Goal: Transaction & Acquisition: Purchase product/service

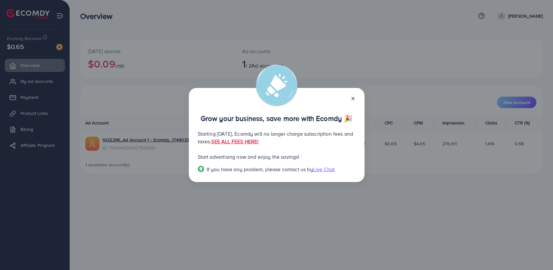
click at [355, 96] on icon at bounding box center [352, 98] width 5 height 5
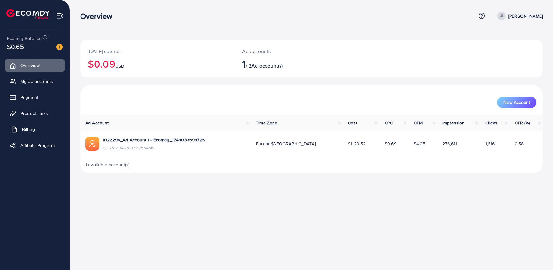
click at [33, 129] on span "Billing" at bounding box center [28, 129] width 13 height 6
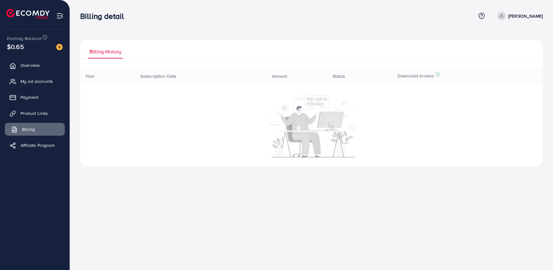
click at [24, 129] on span "Billing" at bounding box center [28, 129] width 13 height 6
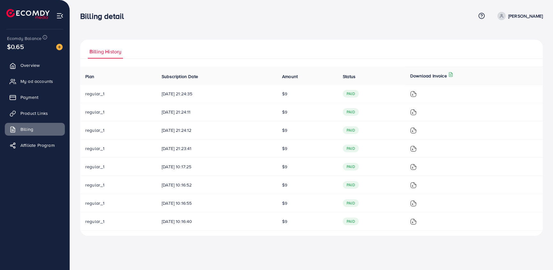
click at [195, 242] on div "Billing History Plan Subscription Date Amount Status Download Invoice regular_1…" at bounding box center [311, 123] width 483 height 246
click at [416, 203] on img at bounding box center [413, 203] width 6 height 6
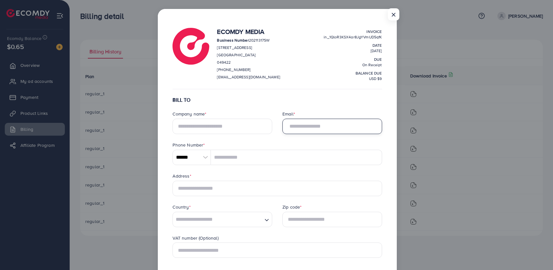
type input "**********"
click at [185, 125] on input "text" at bounding box center [222, 125] width 100 height 15
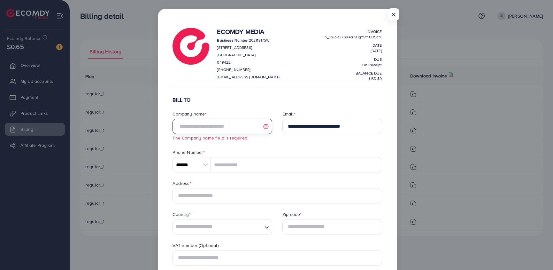
click at [198, 127] on input "text" at bounding box center [222, 125] width 100 height 15
type input "*"
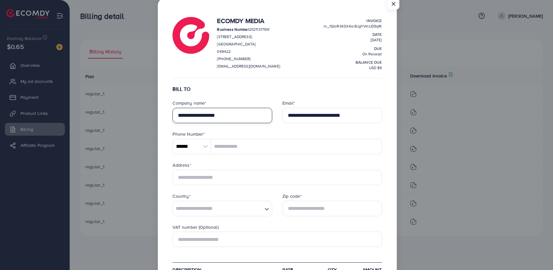
scroll to position [11, 0]
type input "**********"
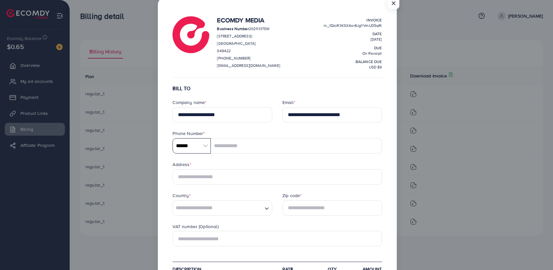
click at [199, 146] on input "******" at bounding box center [191, 145] width 38 height 15
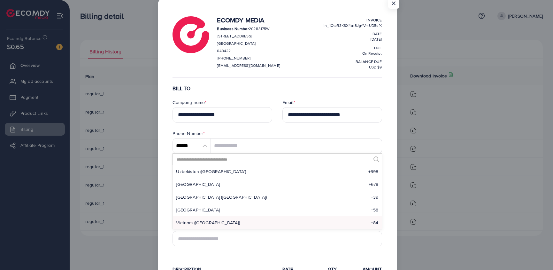
click at [202, 160] on input "text" at bounding box center [273, 159] width 194 height 11
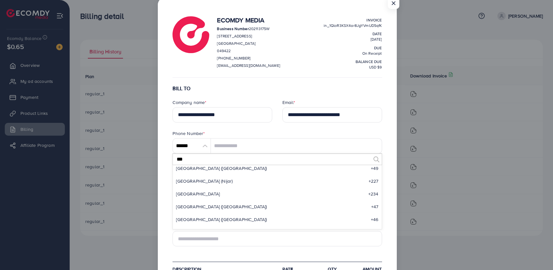
scroll to position [0, 0]
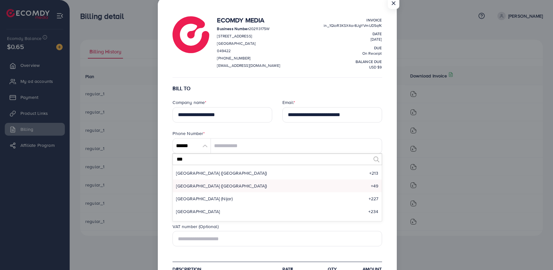
type input "***"
click at [208, 191] on li "[GEOGRAPHIC_DATA] ([GEOGRAPHIC_DATA]) +49" at bounding box center [277, 185] width 209 height 13
type input "******"
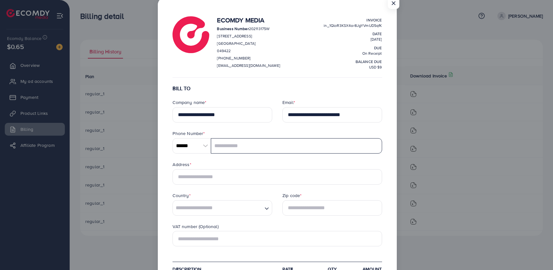
click at [231, 148] on input "tel" at bounding box center [296, 145] width 171 height 15
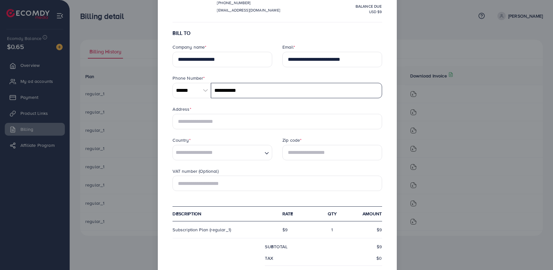
type input "**********"
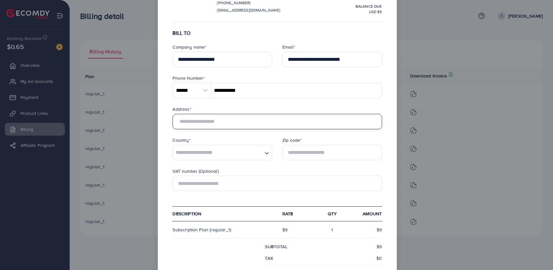
click at [188, 126] on input "text" at bounding box center [276, 121] width 209 height 15
type input "**********"
click at [199, 149] on input "Search for option" at bounding box center [217, 153] width 88 height 10
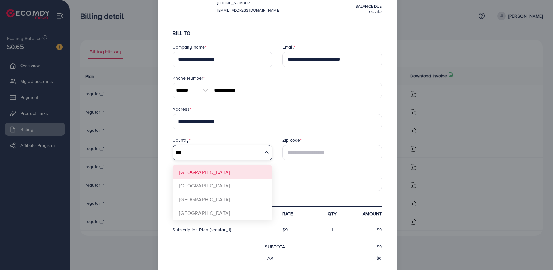
type input "***"
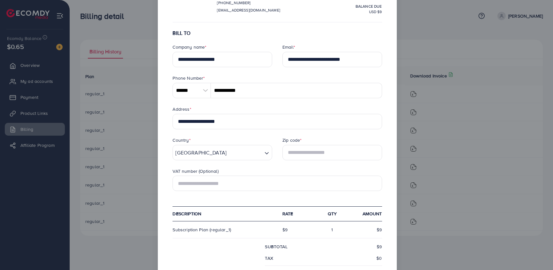
click at [200, 186] on form "**********" at bounding box center [276, 175] width 209 height 291
click at [294, 155] on input "text" at bounding box center [332, 152] width 100 height 15
type input "*****"
click at [274, 169] on div "VAT number (Optional)" at bounding box center [276, 172] width 209 height 8
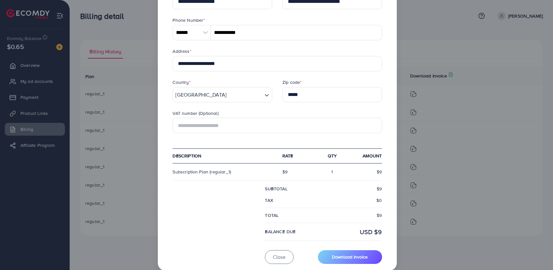
scroll to position [125, 0]
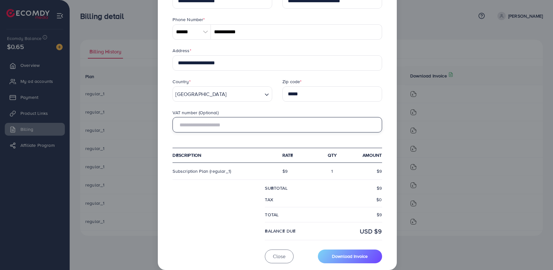
click at [190, 127] on input "text" at bounding box center [276, 124] width 209 height 15
click at [195, 137] on form "**********" at bounding box center [276, 117] width 209 height 291
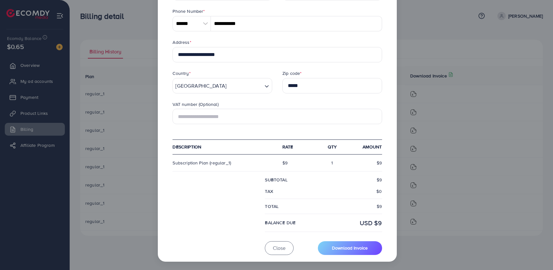
scroll to position [134, 0]
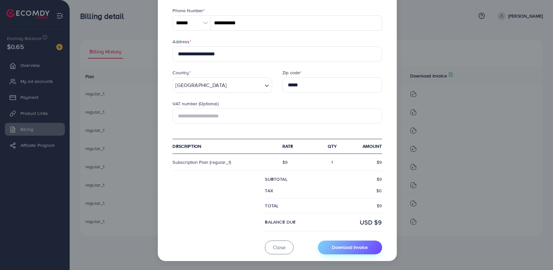
click at [348, 248] on span "Download Invoice" at bounding box center [350, 247] width 36 height 6
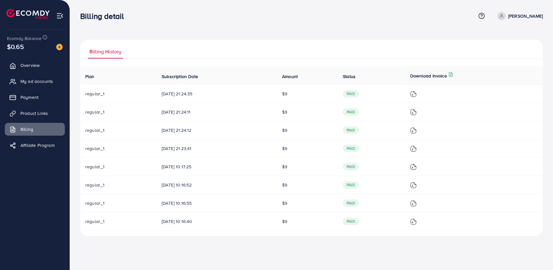
click at [416, 203] on img at bounding box center [413, 203] width 6 height 6
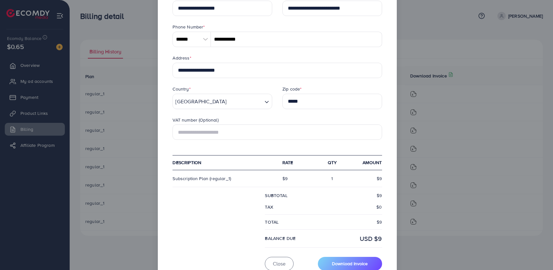
scroll to position [134, 0]
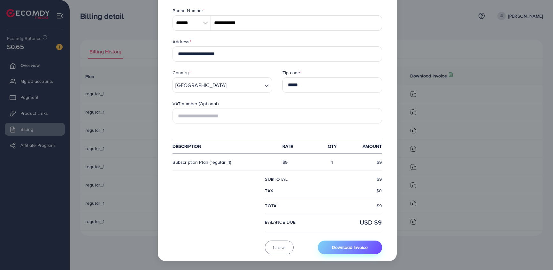
click at [353, 244] on span "Download Invoice" at bounding box center [350, 247] width 36 height 6
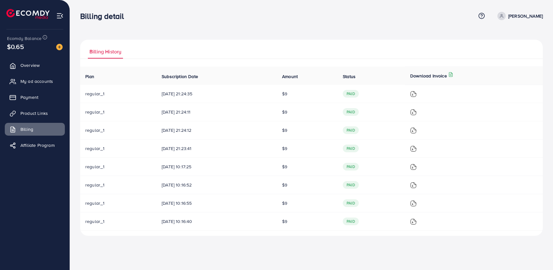
click at [416, 185] on img at bounding box center [413, 185] width 6 height 6
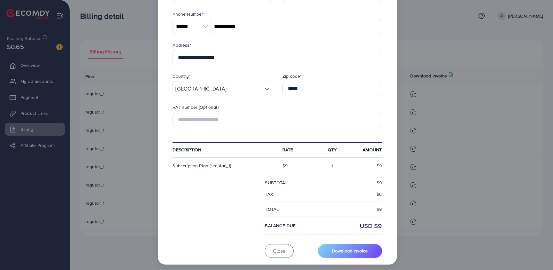
scroll to position [134, 0]
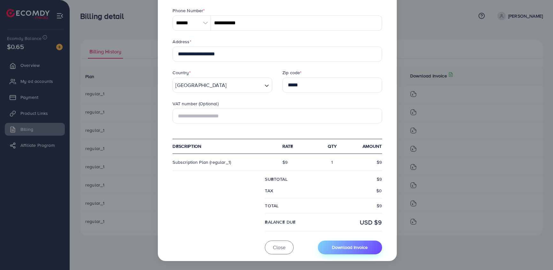
click at [353, 245] on span "Download Invoice" at bounding box center [350, 247] width 36 height 6
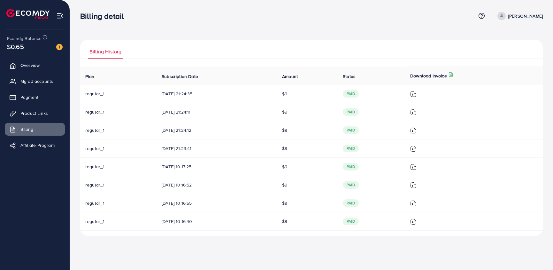
click at [416, 167] on img at bounding box center [413, 167] width 6 height 6
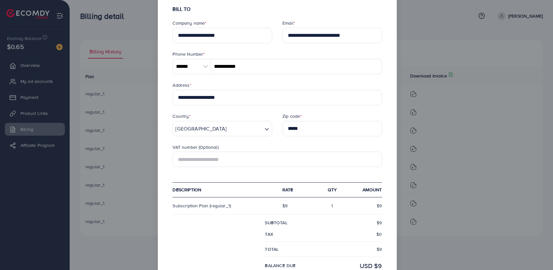
scroll to position [134, 0]
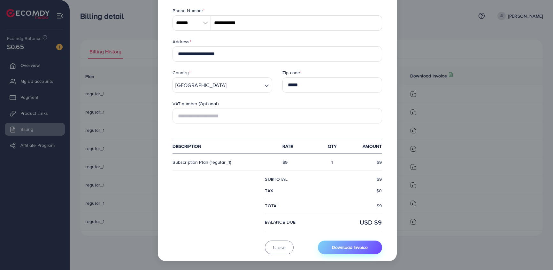
click at [351, 253] on button "Download Invoice" at bounding box center [350, 247] width 64 height 14
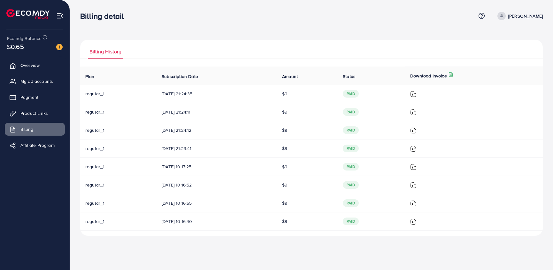
click at [416, 148] on img at bounding box center [413, 148] width 6 height 6
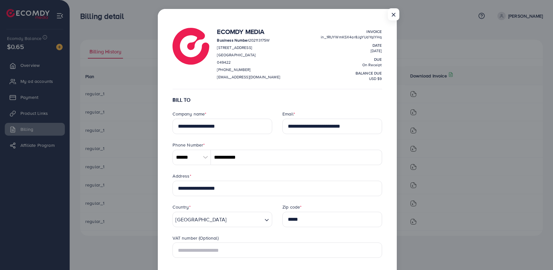
scroll to position [134, 0]
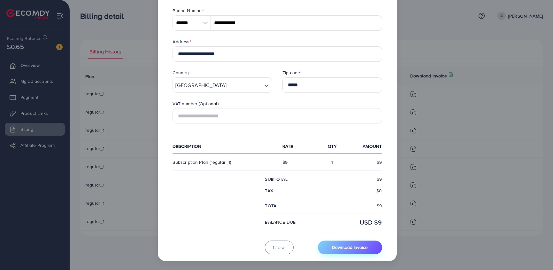
click at [347, 245] on span "Download Invoice" at bounding box center [350, 247] width 36 height 6
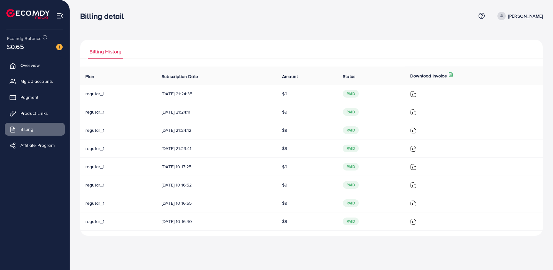
click at [416, 130] on img at bounding box center [413, 130] width 6 height 6
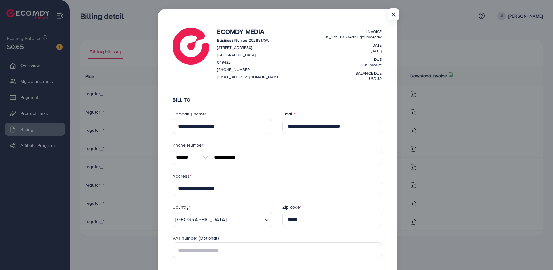
scroll to position [134, 0]
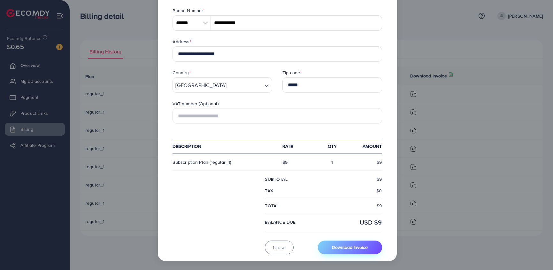
click at [353, 248] on span "Download Invoice" at bounding box center [350, 247] width 36 height 6
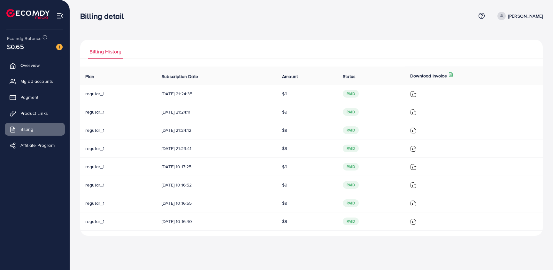
click at [416, 113] on img at bounding box center [413, 112] width 6 height 6
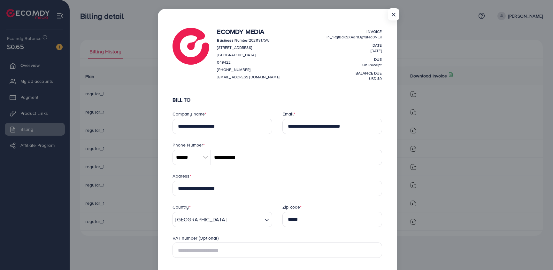
scroll to position [134, 0]
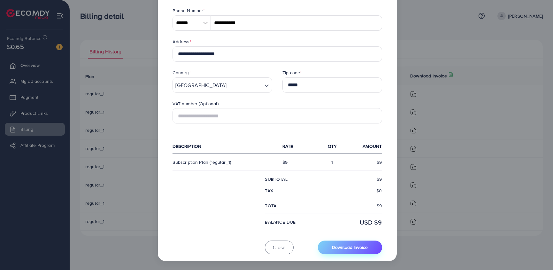
click at [350, 252] on button "Download Invoice" at bounding box center [350, 247] width 64 height 14
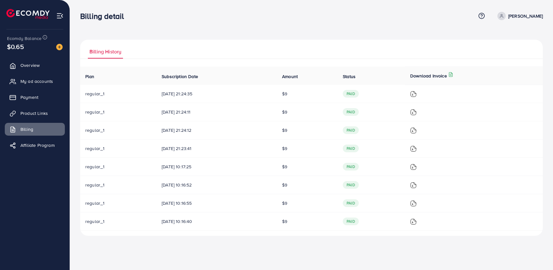
click at [416, 94] on img at bounding box center [413, 94] width 6 height 6
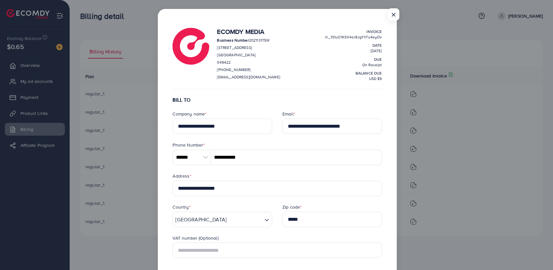
scroll to position [134, 0]
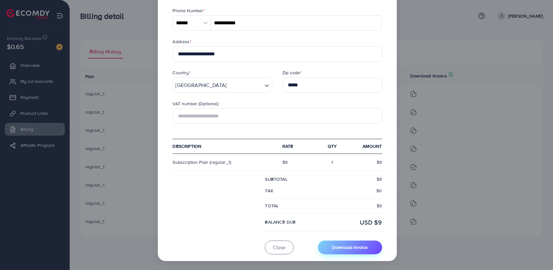
click at [355, 248] on span "Download Invoice" at bounding box center [350, 247] width 36 height 6
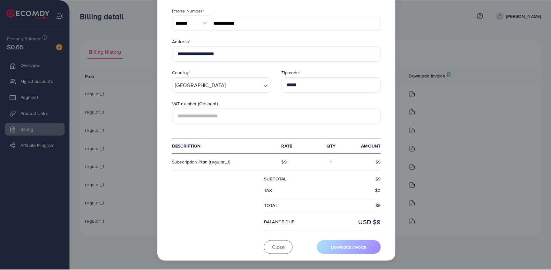
scroll to position [0, 0]
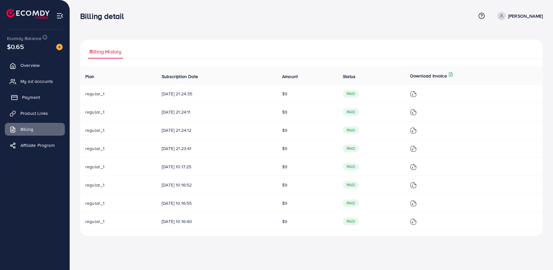
click at [32, 98] on span "Payment" at bounding box center [31, 97] width 18 height 6
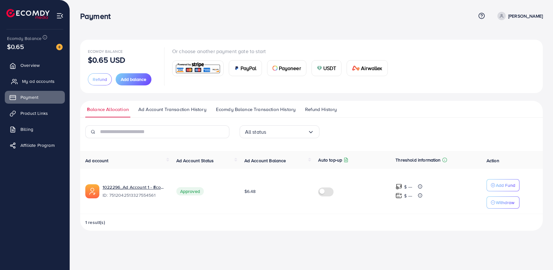
click at [29, 81] on span "My ad accounts" at bounding box center [38, 81] width 33 height 6
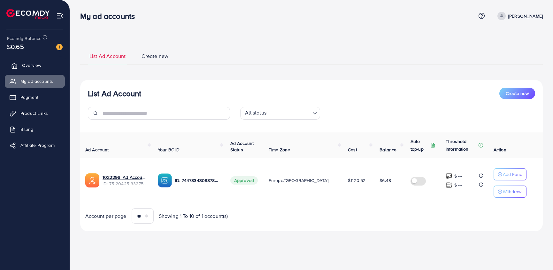
click at [37, 65] on span "Overview" at bounding box center [31, 65] width 19 height 6
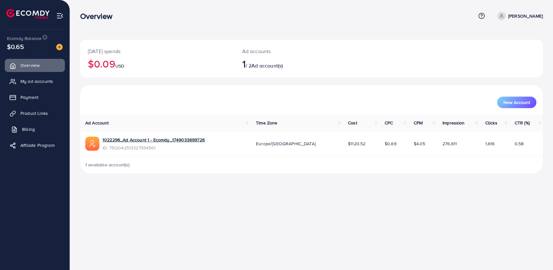
click at [30, 130] on span "Billing" at bounding box center [28, 129] width 13 height 6
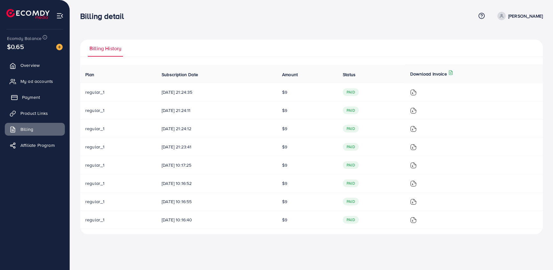
click at [30, 95] on span "Payment" at bounding box center [31, 97] width 18 height 6
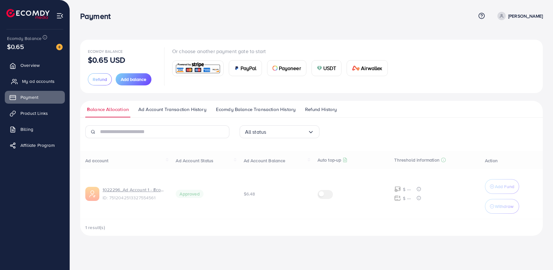
click at [33, 80] on span "My ad accounts" at bounding box center [38, 81] width 33 height 6
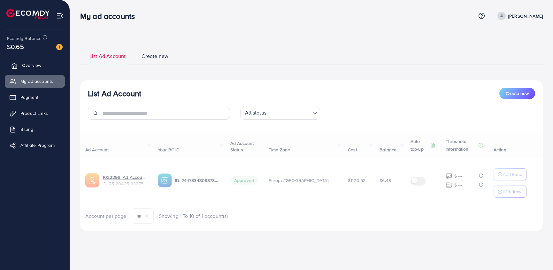
click at [34, 67] on span "Overview" at bounding box center [31, 65] width 19 height 6
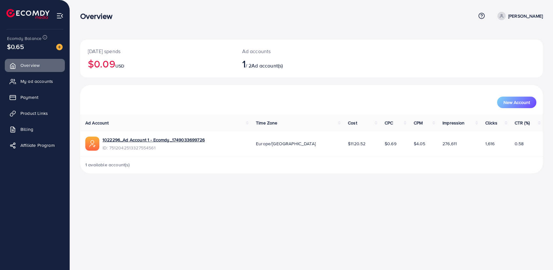
click at [47, 37] on div "Ecomdy Balance" at bounding box center [32, 37] width 50 height 7
click at [46, 38] on icon at bounding box center [44, 37] width 5 height 5
click at [526, 15] on p "[PERSON_NAME]" at bounding box center [525, 16] width 34 height 8
click at [504, 37] on span "Profile" at bounding box center [503, 38] width 15 height 8
select select "*******"
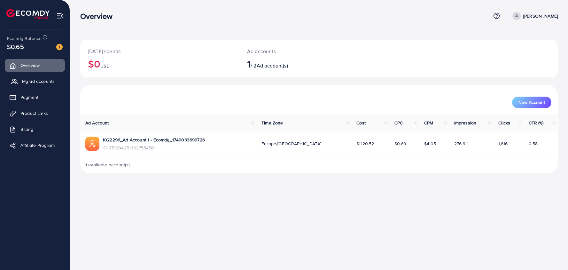
click at [34, 79] on span "My ad accounts" at bounding box center [38, 81] width 33 height 6
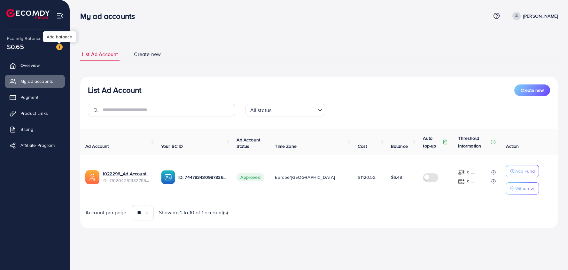
click at [60, 44] on img at bounding box center [59, 47] width 6 height 6
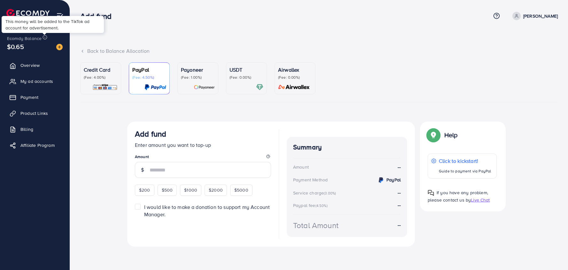
click at [45, 38] on line at bounding box center [45, 37] width 0 height 1
click at [34, 67] on span "Overview" at bounding box center [31, 65] width 19 height 6
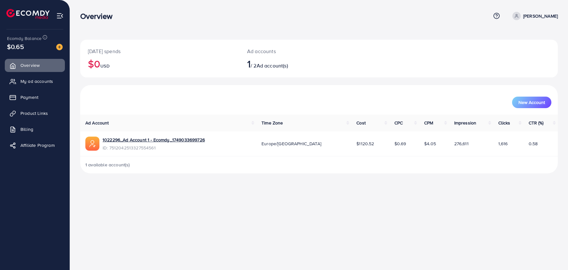
click at [121, 165] on span "1 available account(s)" at bounding box center [107, 164] width 45 height 6
click at [34, 127] on link "Billing" at bounding box center [35, 129] width 60 height 13
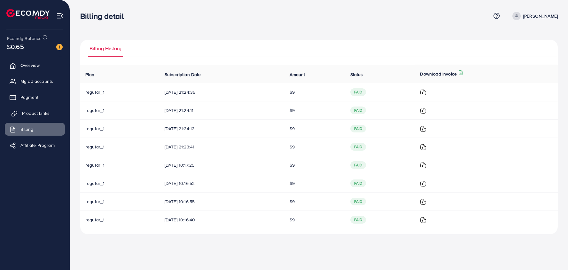
click at [31, 112] on span "Product Links" at bounding box center [35, 113] width 27 height 6
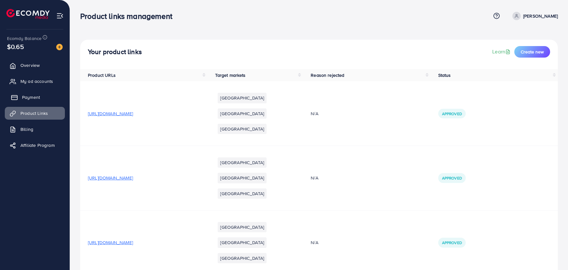
click at [20, 95] on link "Payment" at bounding box center [35, 97] width 60 height 13
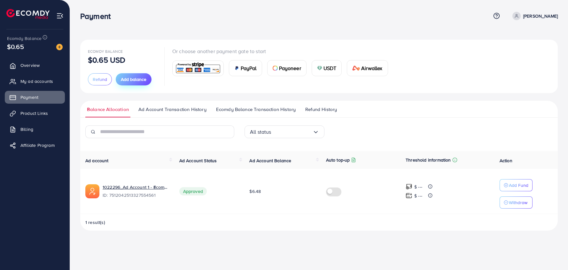
click at [136, 80] on span "Add balance" at bounding box center [134, 79] width 26 height 6
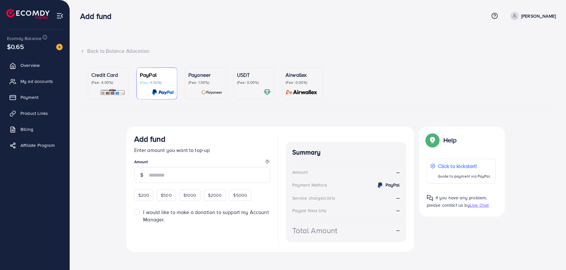
click at [83, 50] on icon at bounding box center [82, 51] width 4 height 4
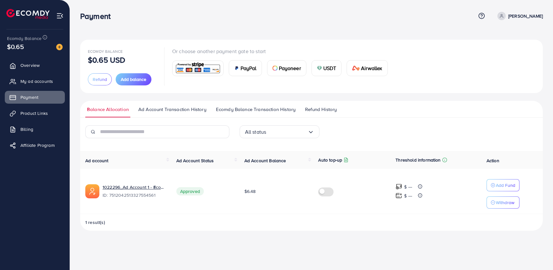
click at [232, 21] on div "Payment Help Center Contact Support Term and policy About Us Ayoub Guessab Prof…" at bounding box center [311, 15] width 462 height 17
click at [112, 29] on div "Ecomdy Balance $0.65 USD Refund Add balance Or choose another payment gate to s…" at bounding box center [311, 120] width 483 height 241
click at [33, 67] on span "Overview" at bounding box center [31, 65] width 19 height 6
